Goal: Book appointment/travel/reservation

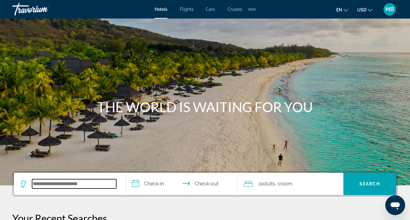
click at [71, 186] on input "Search widget" at bounding box center [74, 183] width 84 height 9
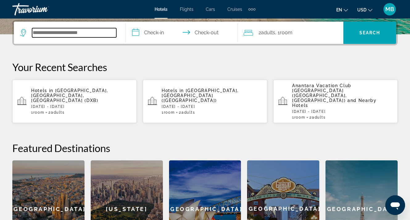
click at [81, 32] on input "Search widget" at bounding box center [74, 32] width 84 height 9
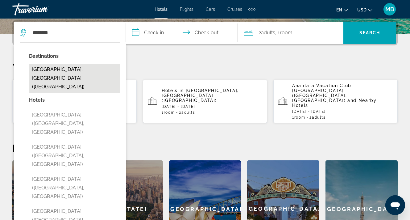
drag, startPoint x: 58, startPoint y: 44, endPoint x: 56, endPoint y: 71, distance: 27.3
click at [56, 71] on button "[GEOGRAPHIC_DATA], [GEOGRAPHIC_DATA] ([GEOGRAPHIC_DATA])" at bounding box center [74, 78] width 91 height 29
type input "**********"
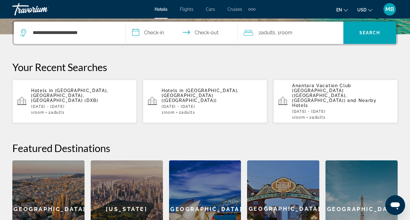
click at [154, 35] on input "**********" at bounding box center [183, 34] width 115 height 24
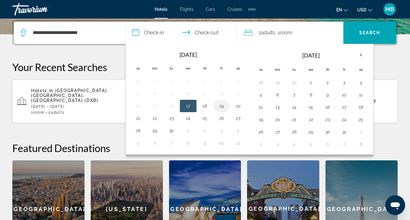
click at [220, 105] on button "19" at bounding box center [222, 106] width 10 height 9
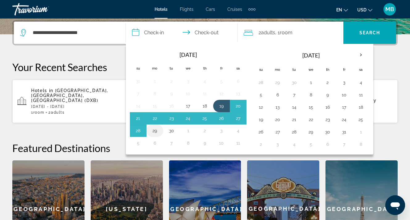
click at [155, 131] on button "29" at bounding box center [155, 130] width 10 height 9
type input "**********"
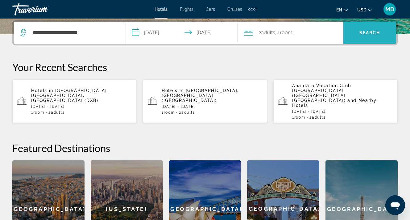
click at [365, 31] on span "Search" at bounding box center [370, 32] width 21 height 5
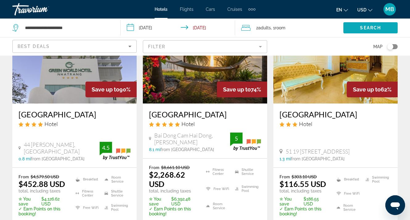
scroll to position [68, 0]
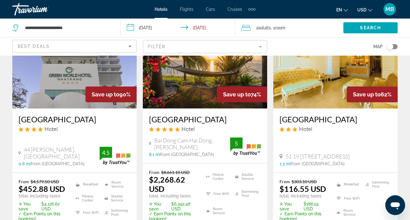
click at [394, 46] on div "Toggle map" at bounding box center [392, 46] width 10 height 5
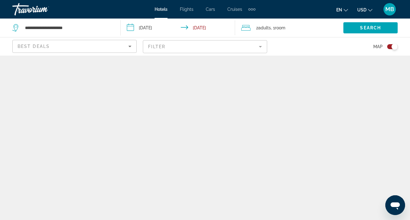
scroll to position [0, 0]
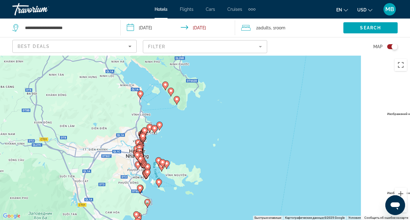
click at [392, 47] on div "Toggle map" at bounding box center [395, 47] width 6 height 6
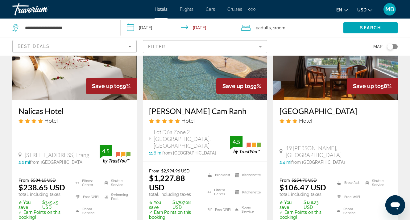
scroll to position [324, 0]
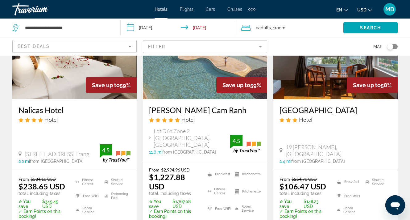
click at [390, 10] on span "MB" at bounding box center [390, 9] width 9 height 6
